Goal: Task Accomplishment & Management: Complete application form

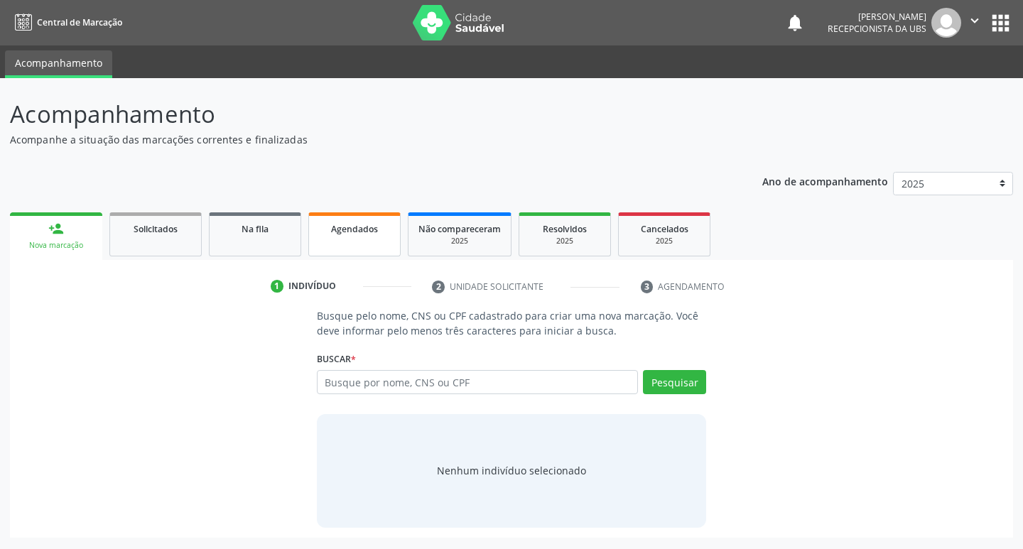
click at [354, 230] on span "Agendados" at bounding box center [354, 229] width 47 height 12
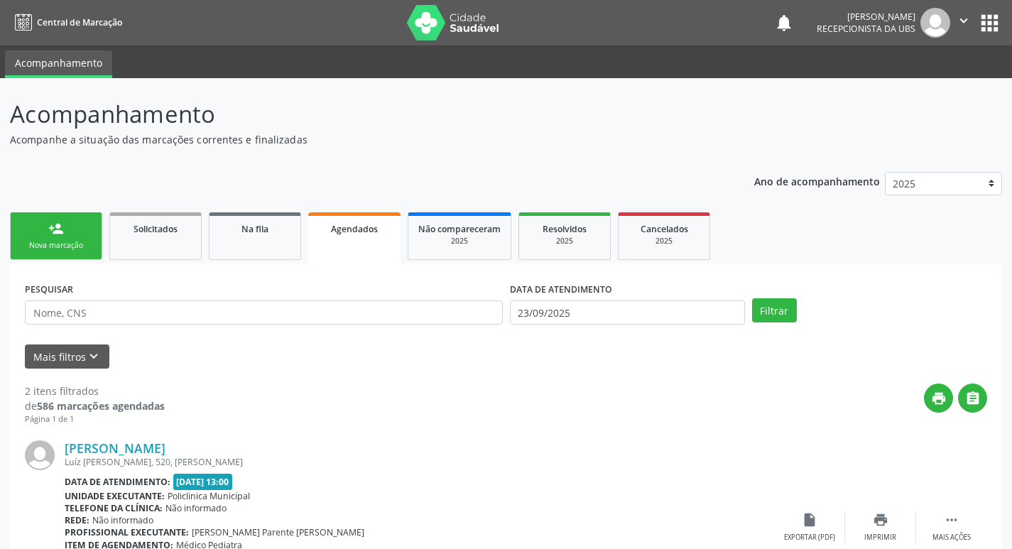
click at [74, 242] on div "Nova marcação" at bounding box center [56, 245] width 71 height 11
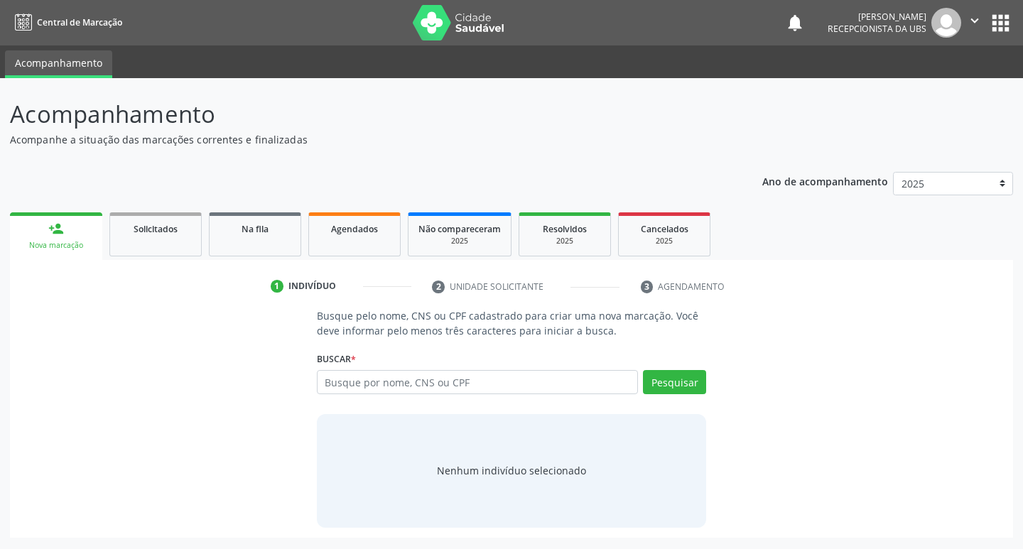
click at [341, 256] on ul "person_add Nova marcação Solicitados Na fila Agendados Não compareceram 2025 Re…" at bounding box center [511, 234] width 1003 height 51
click at [347, 247] on link "Agendados" at bounding box center [354, 234] width 92 height 44
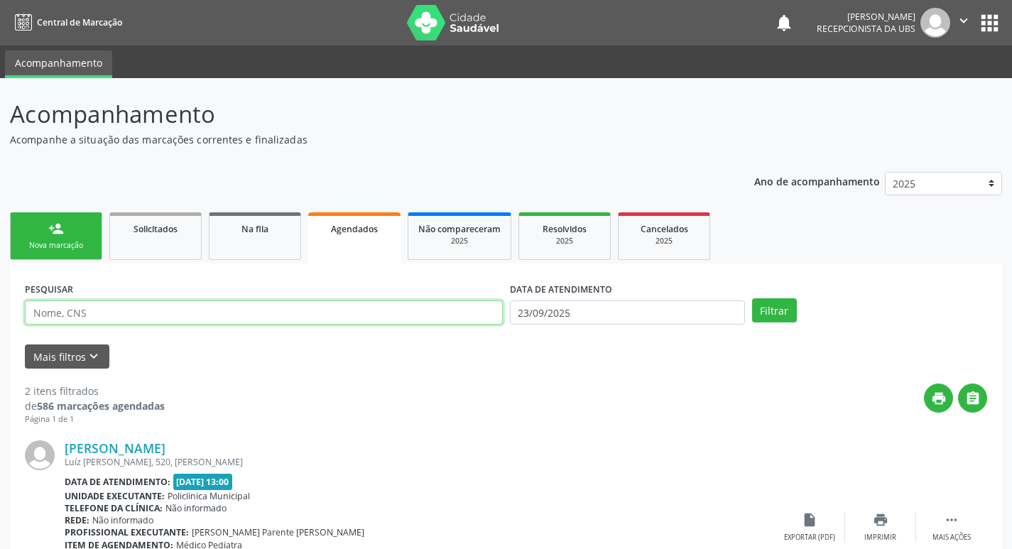
click at [190, 308] on input "text" at bounding box center [264, 312] width 478 height 24
type input "rita"
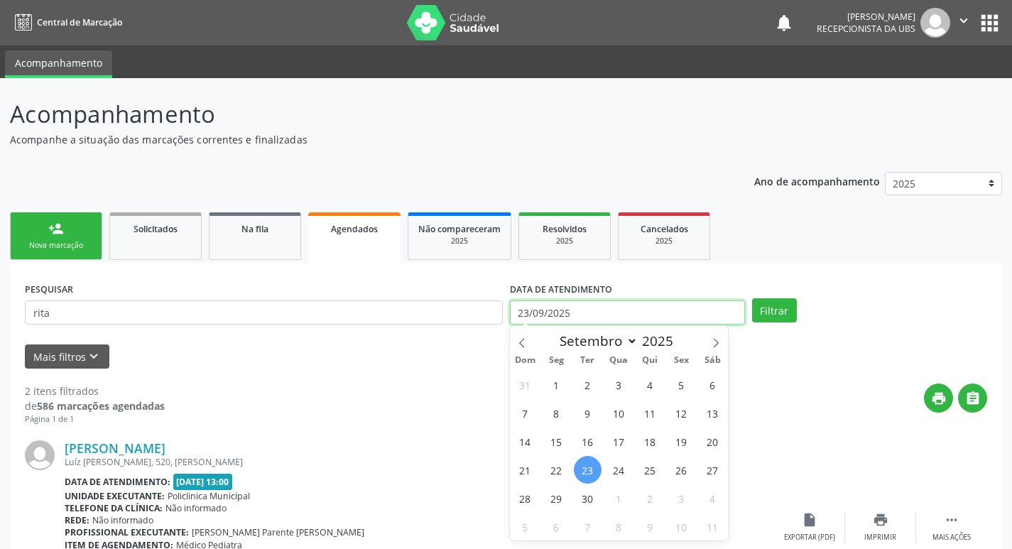
drag, startPoint x: 719, startPoint y: 313, endPoint x: 713, endPoint y: 320, distance: 9.6
click at [718, 314] on input "23/09/2025" at bounding box center [627, 312] width 235 height 24
click at [778, 307] on button "Filtrar" at bounding box center [774, 310] width 45 height 24
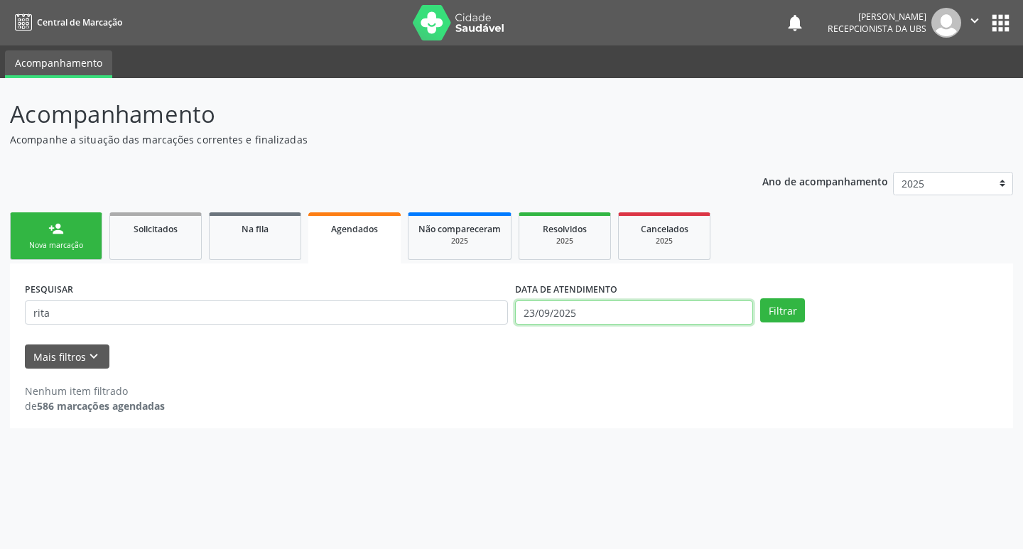
click at [683, 316] on input "23/09/2025" at bounding box center [634, 312] width 238 height 24
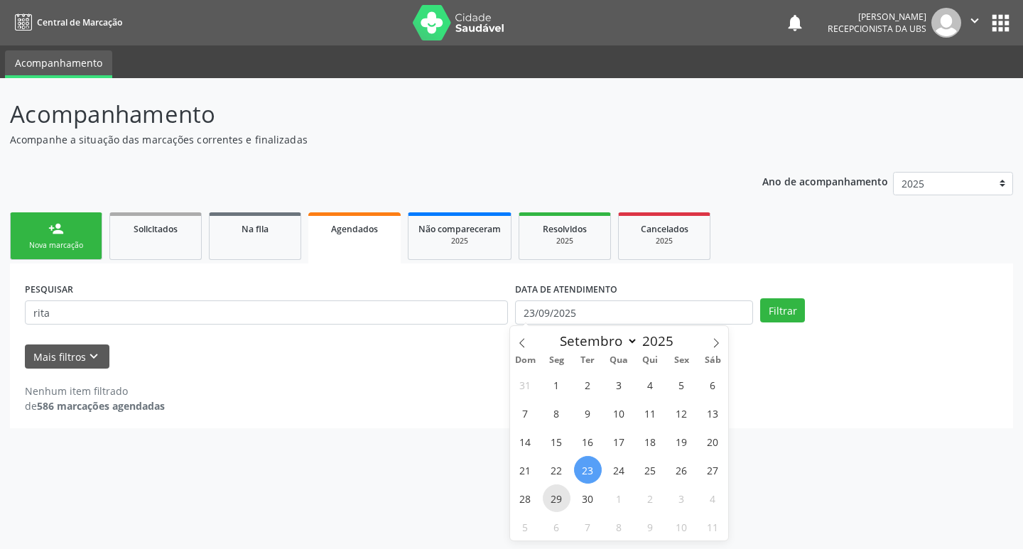
drag, startPoint x: 553, startPoint y: 499, endPoint x: 562, endPoint y: 498, distance: 9.3
click at [562, 498] on span "29" at bounding box center [557, 498] width 28 height 28
type input "[DATE]"
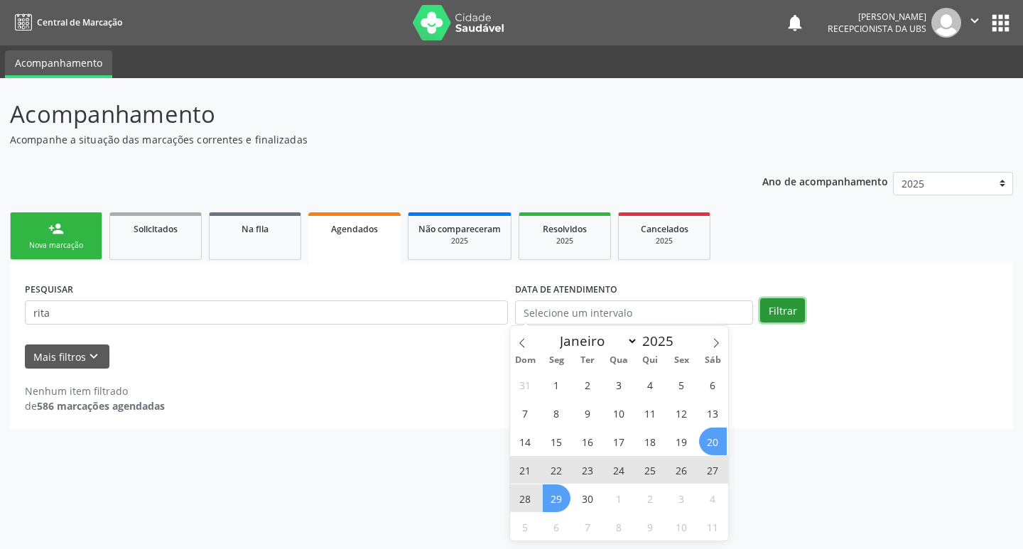
click at [767, 304] on button "Filtrar" at bounding box center [782, 310] width 45 height 24
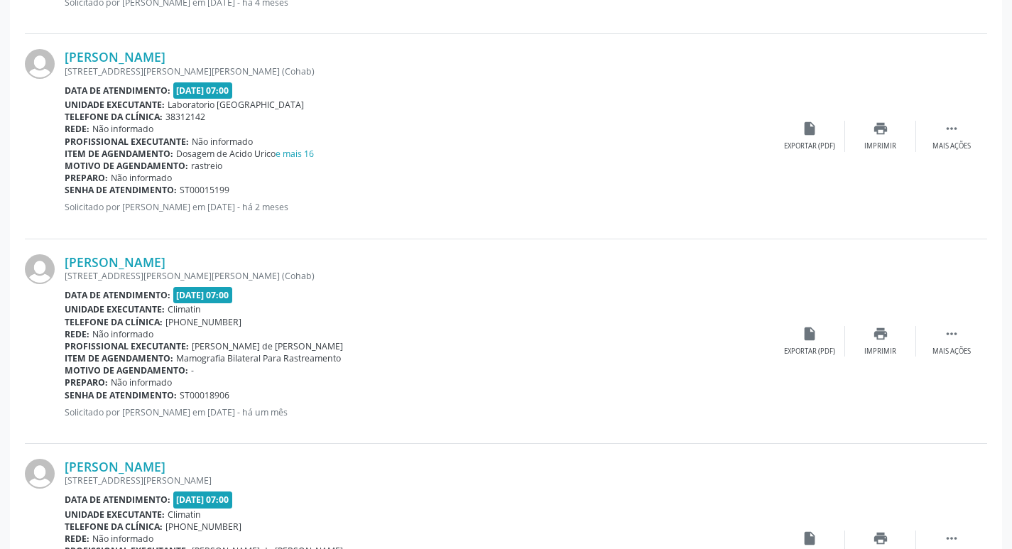
scroll to position [720, 0]
